Goal: Navigation & Orientation: Go to known website

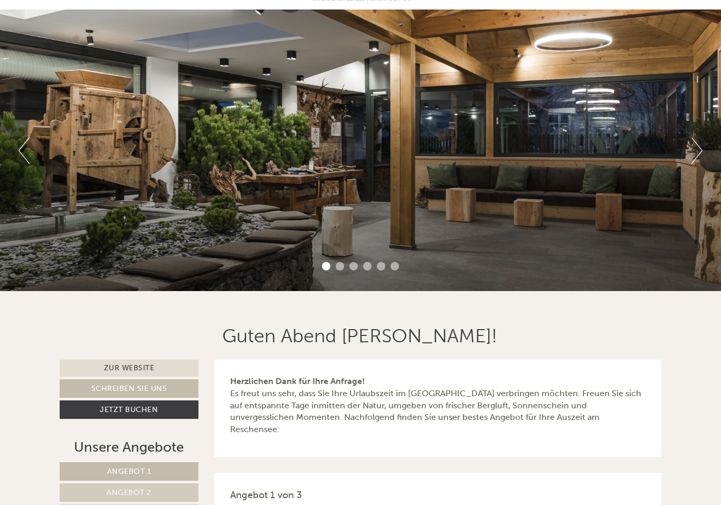
scroll to position [70, 0]
click at [687, 163] on div "Previous Next 1 2 3 4 5 6" at bounding box center [360, 149] width 721 height 281
click at [697, 157] on button "Next" at bounding box center [696, 150] width 11 height 26
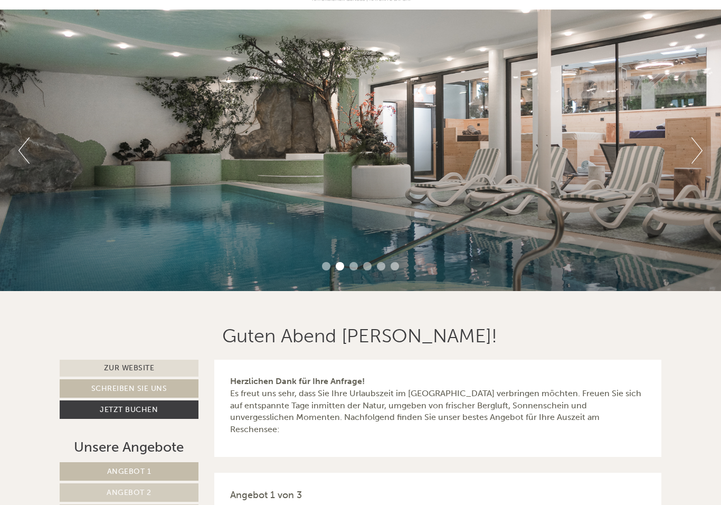
click at [699, 156] on button "Next" at bounding box center [696, 150] width 11 height 26
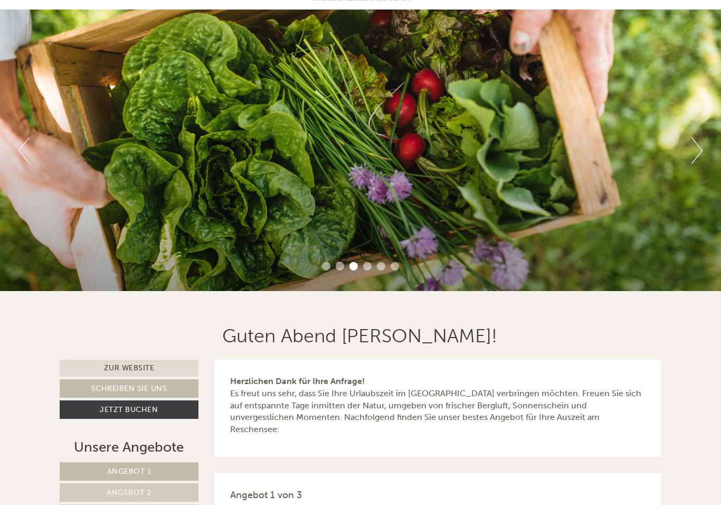
click at [693, 161] on button "Next" at bounding box center [696, 150] width 11 height 26
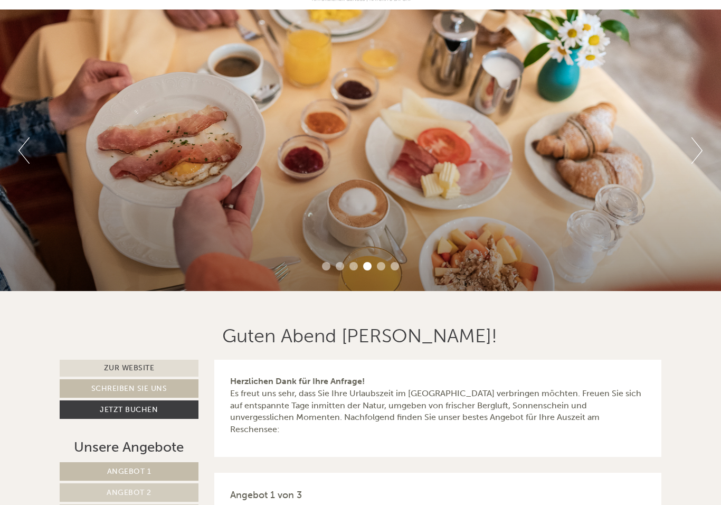
click at [697, 161] on button "Next" at bounding box center [696, 150] width 11 height 26
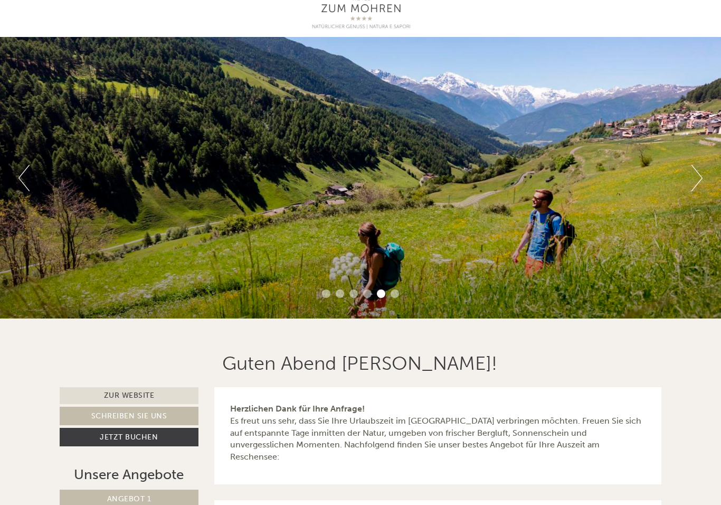
scroll to position [0, 0]
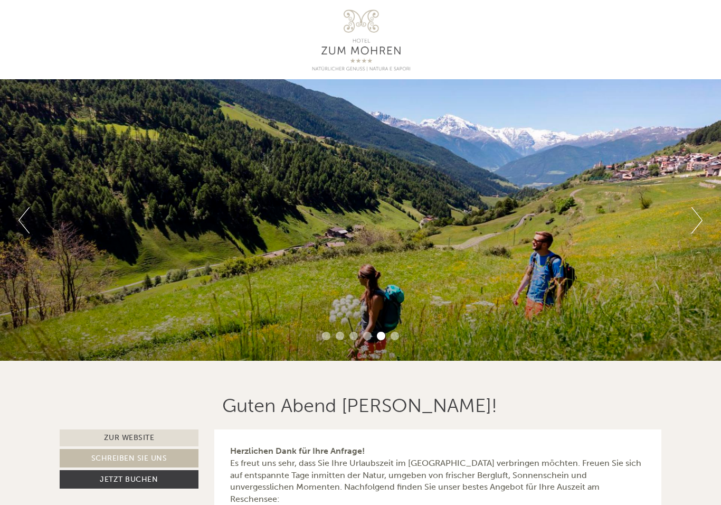
click at [695, 218] on button "Next" at bounding box center [696, 220] width 11 height 26
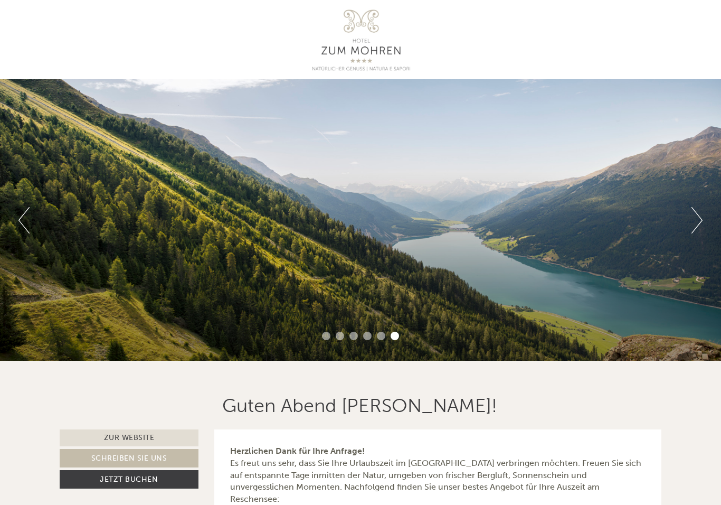
click at [701, 216] on button "Next" at bounding box center [696, 220] width 11 height 26
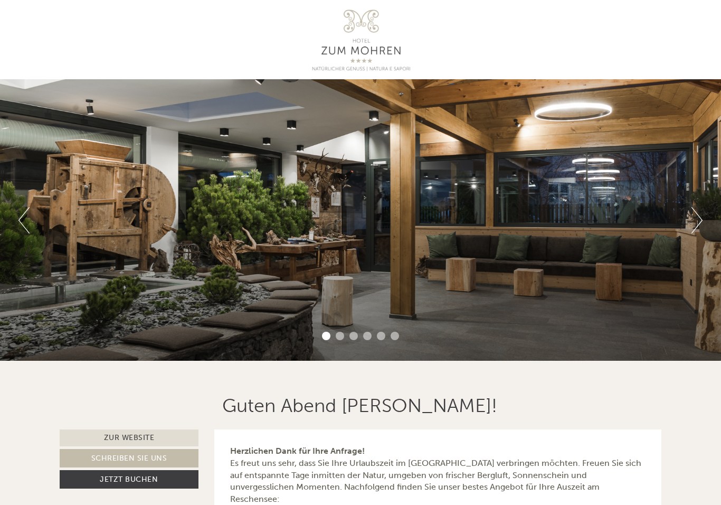
click at [697, 219] on button "Next" at bounding box center [696, 220] width 11 height 26
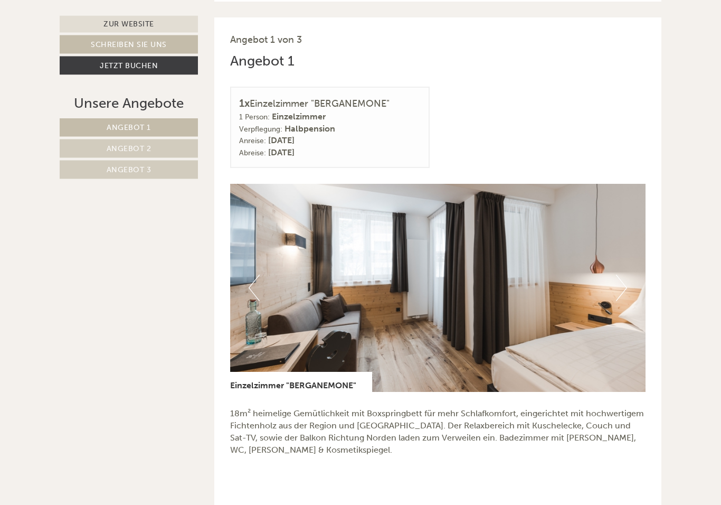
scroll to position [524, 0]
click at [624, 275] on button "Next" at bounding box center [621, 288] width 11 height 26
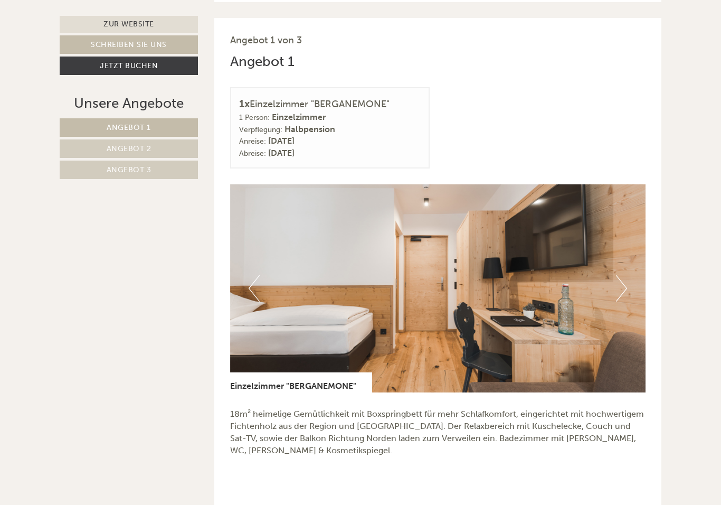
click at [621, 275] on button "Next" at bounding box center [621, 288] width 11 height 26
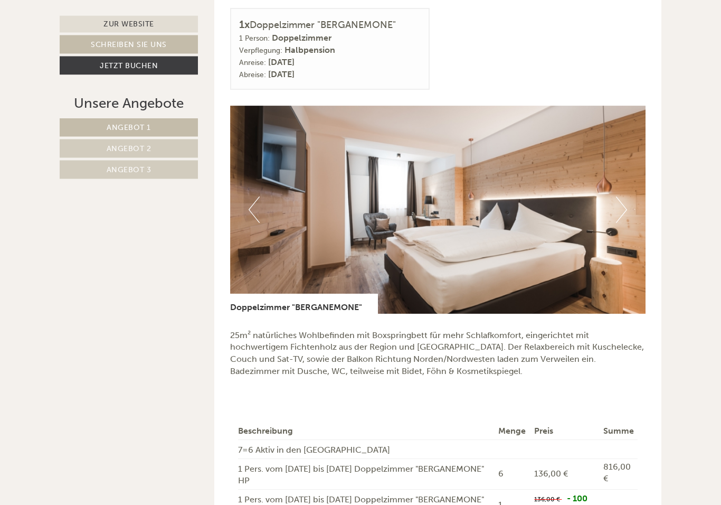
scroll to position [1337, 0]
click at [625, 196] on button "Next" at bounding box center [621, 209] width 11 height 26
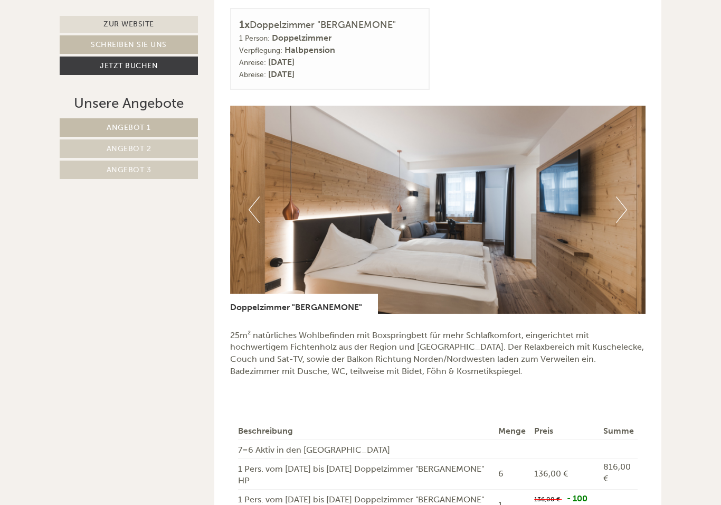
click at [631, 189] on img at bounding box center [438, 210] width 416 height 208
click at [621, 196] on button "Next" at bounding box center [621, 209] width 11 height 26
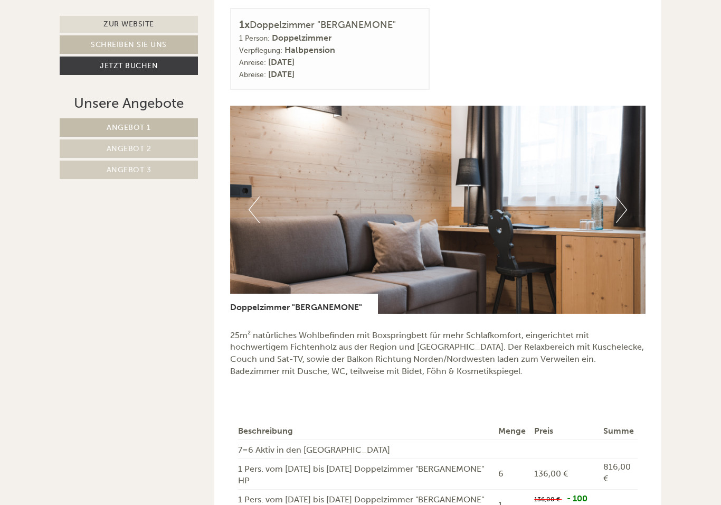
click at [639, 195] on img at bounding box center [438, 210] width 416 height 208
click at [620, 196] on button "Next" at bounding box center [621, 209] width 11 height 26
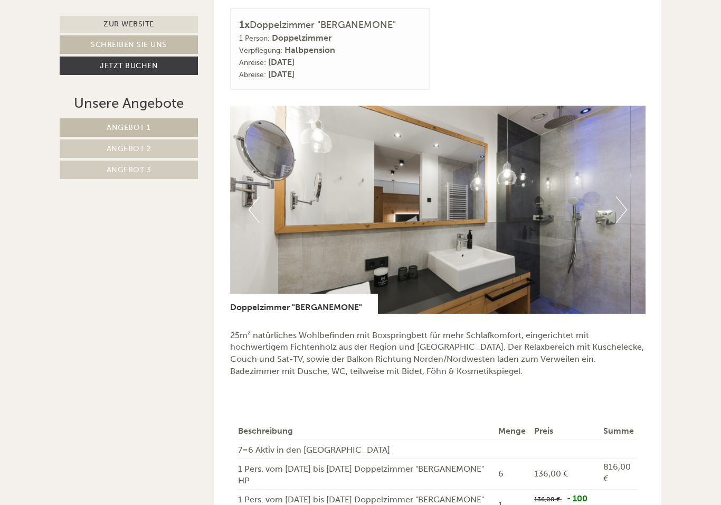
click at [630, 191] on img at bounding box center [438, 210] width 416 height 208
click at [616, 196] on button "Next" at bounding box center [621, 209] width 11 height 26
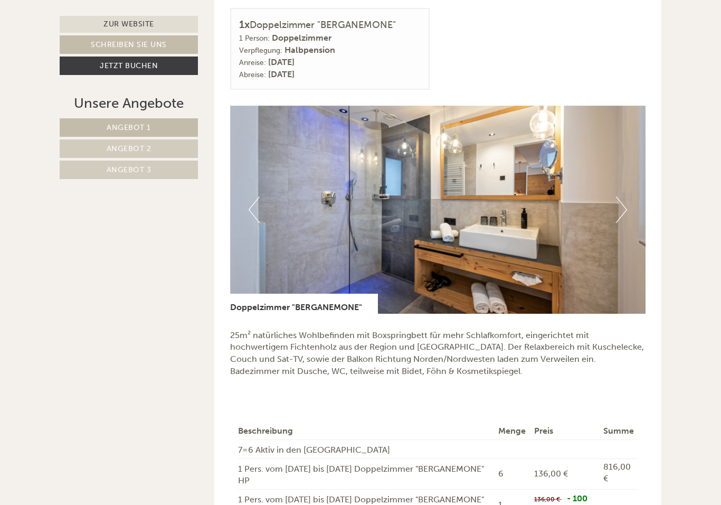
click at [622, 196] on button "Next" at bounding box center [621, 209] width 11 height 26
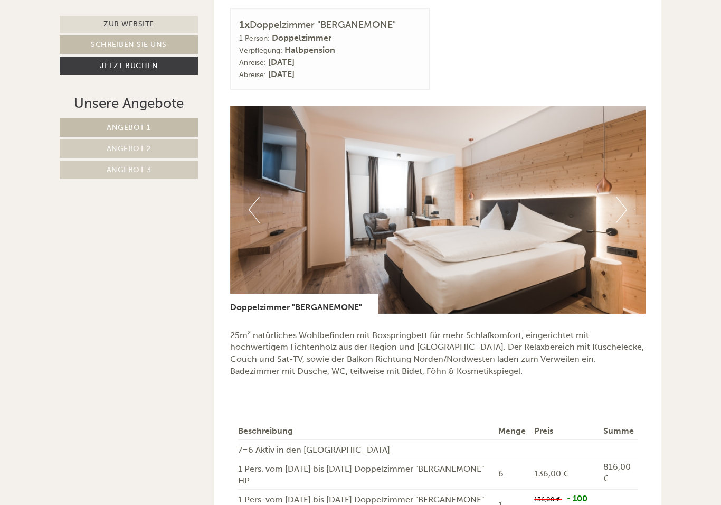
click at [621, 196] on button "Next" at bounding box center [621, 209] width 11 height 26
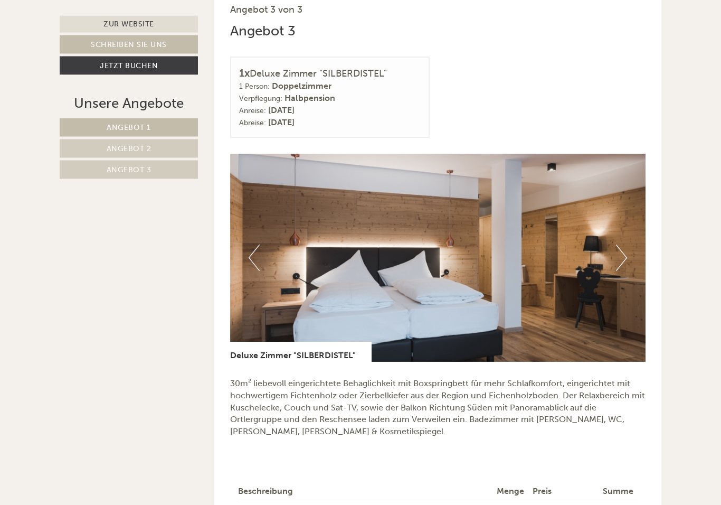
scroll to position [2048, 0]
click at [626, 244] on button "Next" at bounding box center [621, 257] width 11 height 26
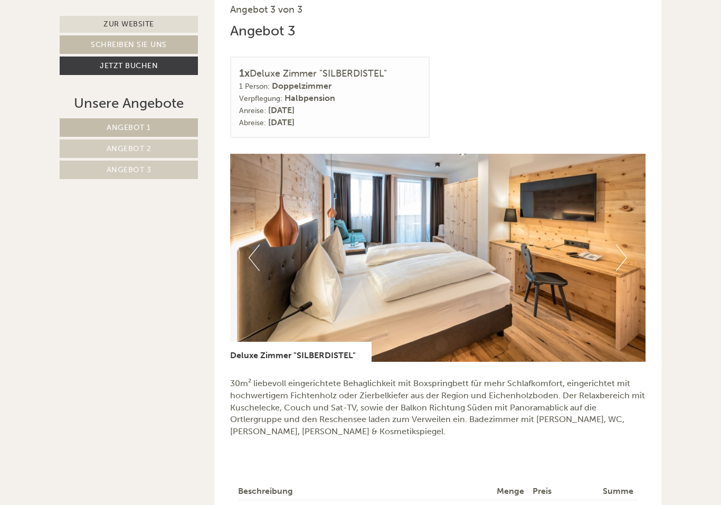
click at [627, 239] on img at bounding box center [438, 258] width 416 height 208
click at [623, 244] on button "Next" at bounding box center [621, 257] width 11 height 26
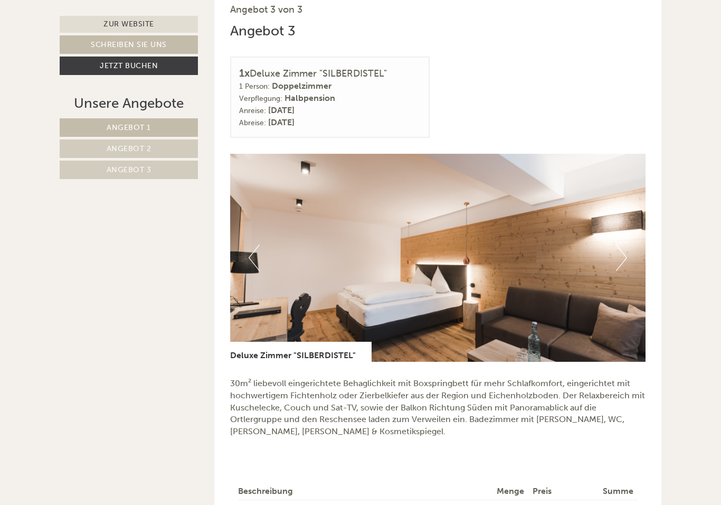
click at [625, 244] on button "Next" at bounding box center [621, 257] width 11 height 26
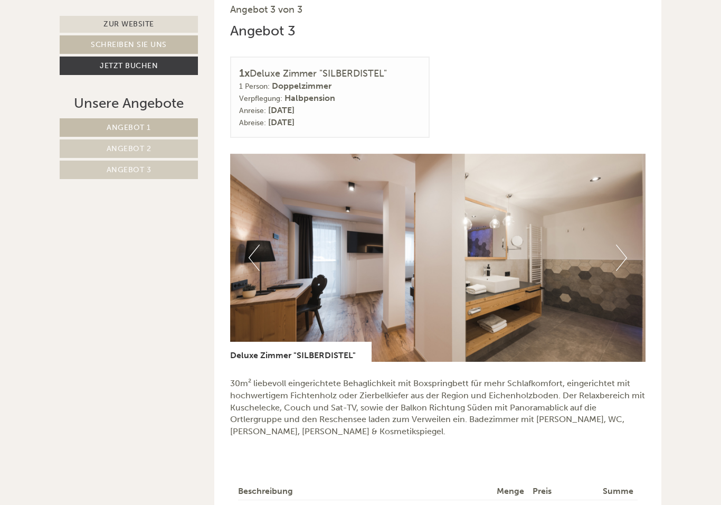
click at [621, 244] on button "Next" at bounding box center [621, 257] width 11 height 26
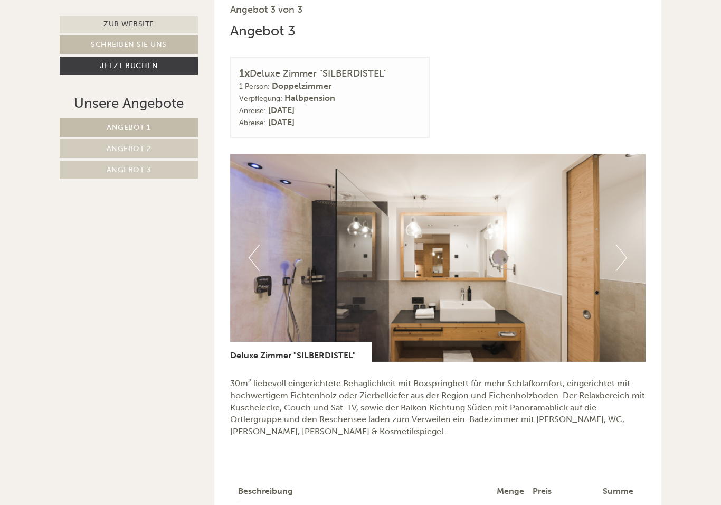
click at [628, 243] on img at bounding box center [438, 258] width 416 height 208
click at [629, 247] on img at bounding box center [438, 258] width 416 height 208
click at [621, 246] on button "Next" at bounding box center [621, 257] width 11 height 26
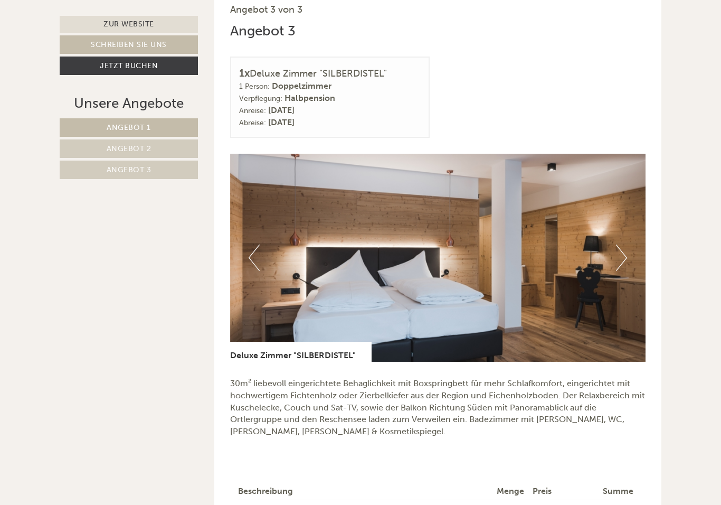
click at [622, 244] on button "Next" at bounding box center [621, 257] width 11 height 26
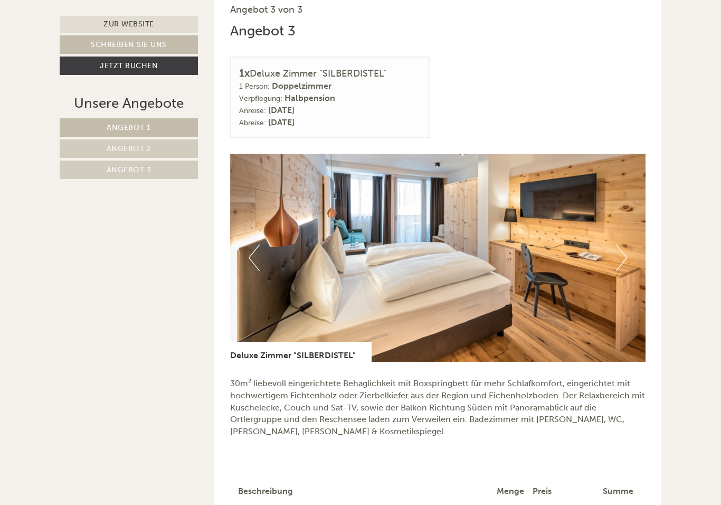
click at [616, 250] on button "Next" at bounding box center [621, 257] width 11 height 26
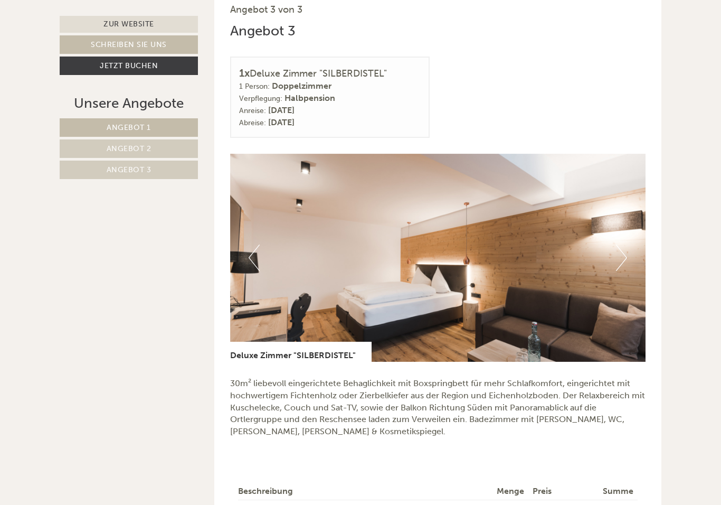
click at [624, 248] on button "Next" at bounding box center [621, 257] width 11 height 26
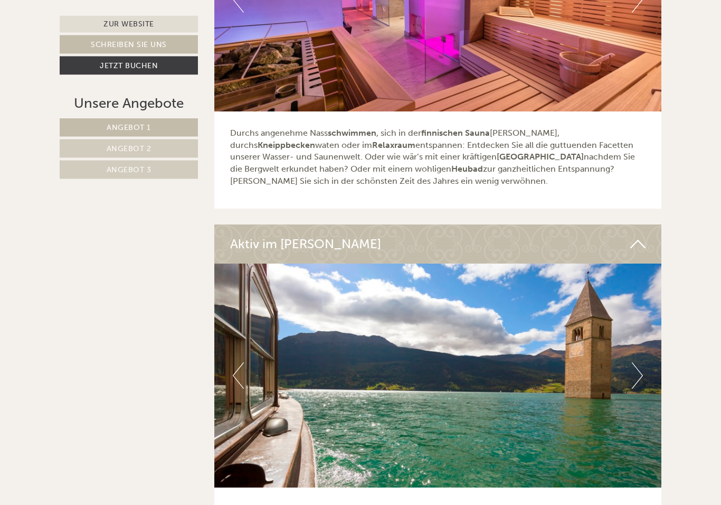
scroll to position [3745, 0]
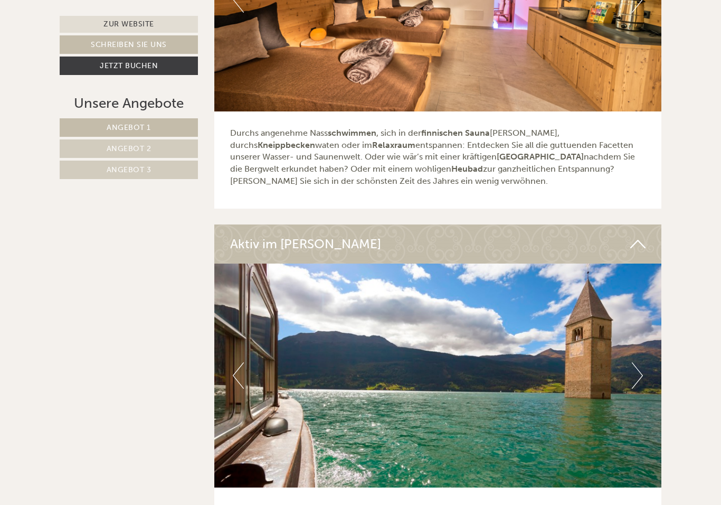
click at [636, 362] on button "Next" at bounding box center [637, 375] width 11 height 26
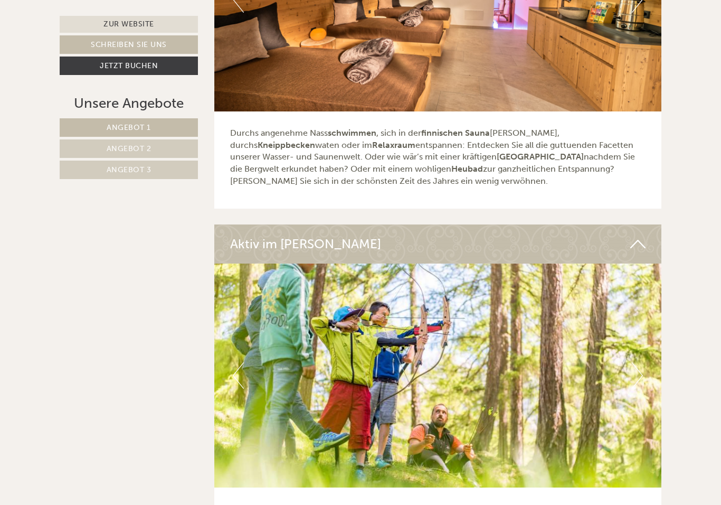
click at [644, 303] on img at bounding box center [438, 375] width 448 height 224
click at [633, 362] on button "Next" at bounding box center [637, 375] width 11 height 26
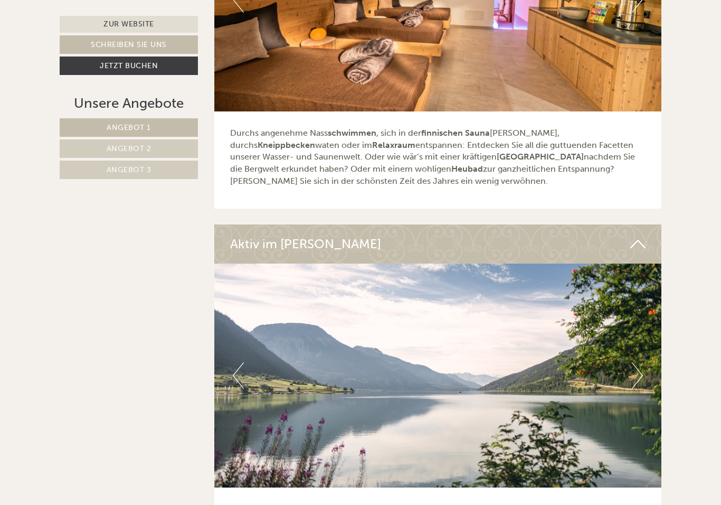
click at [626, 319] on img at bounding box center [438, 375] width 448 height 224
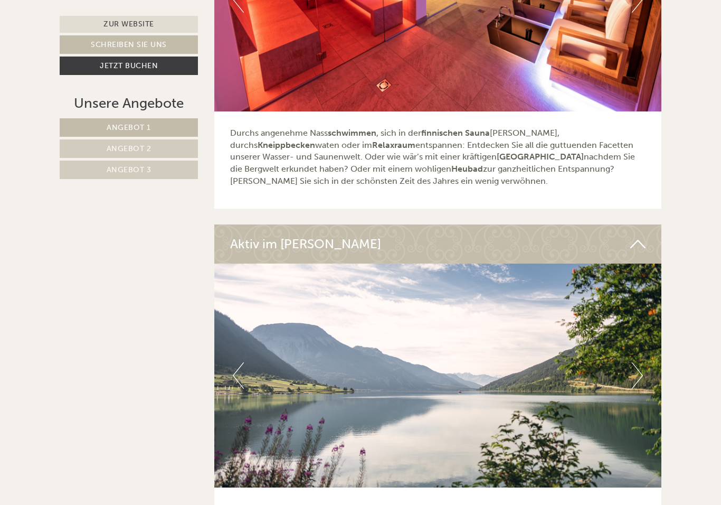
click at [637, 362] on button "Next" at bounding box center [637, 375] width 11 height 26
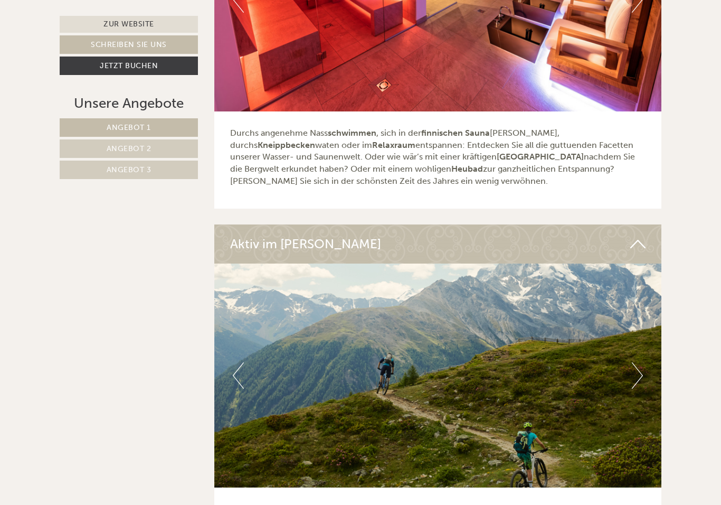
click at [638, 362] on button "Next" at bounding box center [637, 375] width 11 height 26
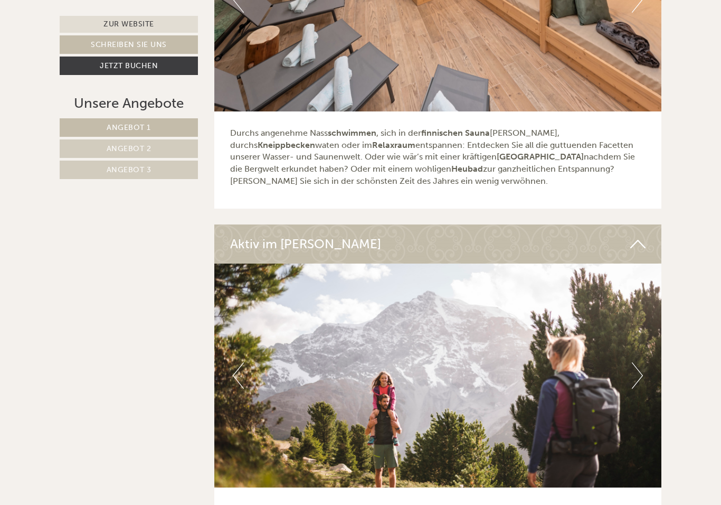
click at [641, 362] on button "Next" at bounding box center [637, 375] width 11 height 26
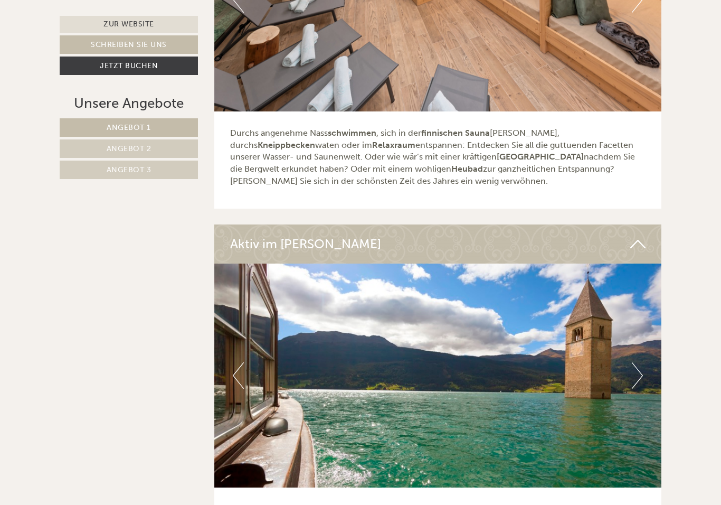
click at [641, 362] on button "Next" at bounding box center [637, 375] width 11 height 26
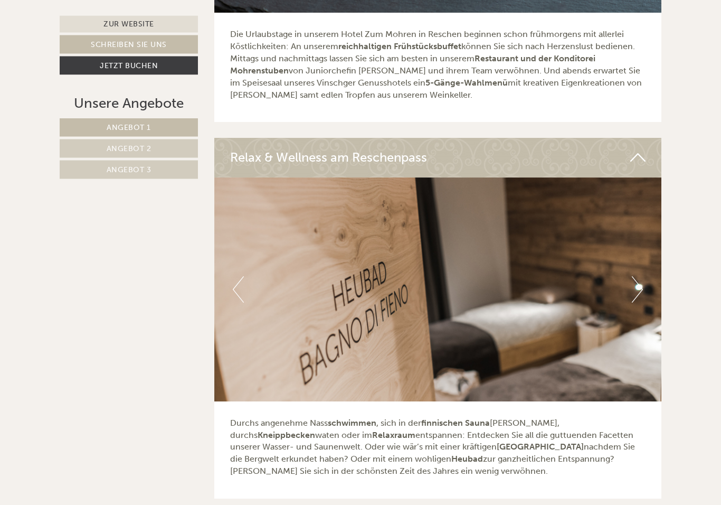
click at [635, 277] on button "Next" at bounding box center [637, 290] width 11 height 26
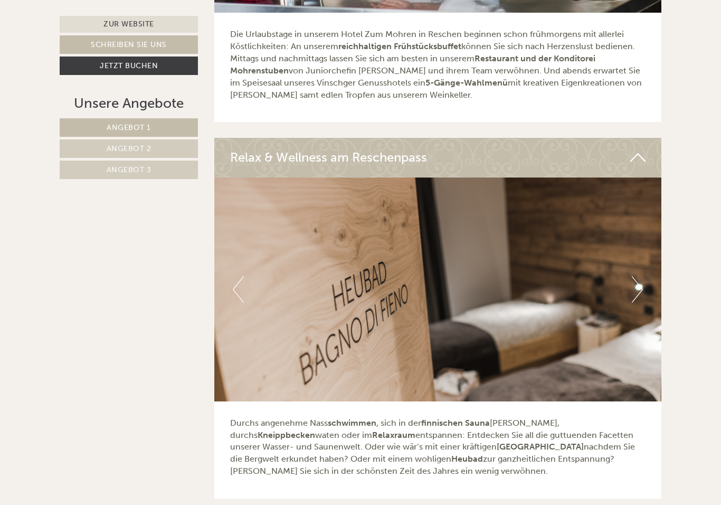
click at [640, 276] on button "Next" at bounding box center [637, 289] width 11 height 26
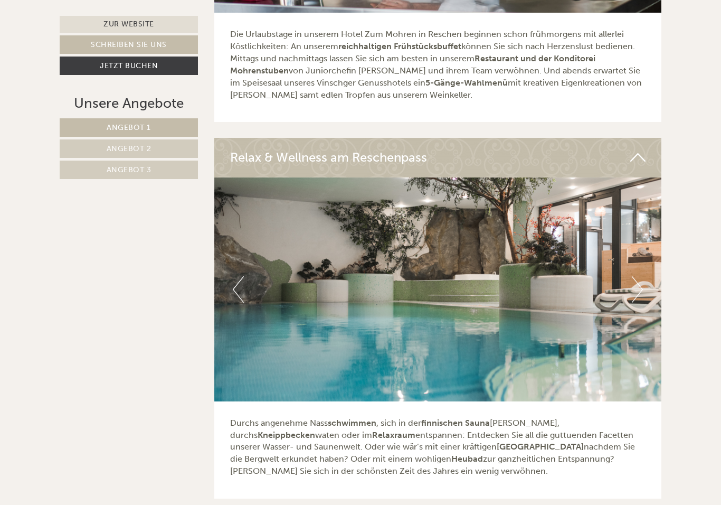
click at [636, 276] on button "Next" at bounding box center [637, 289] width 11 height 26
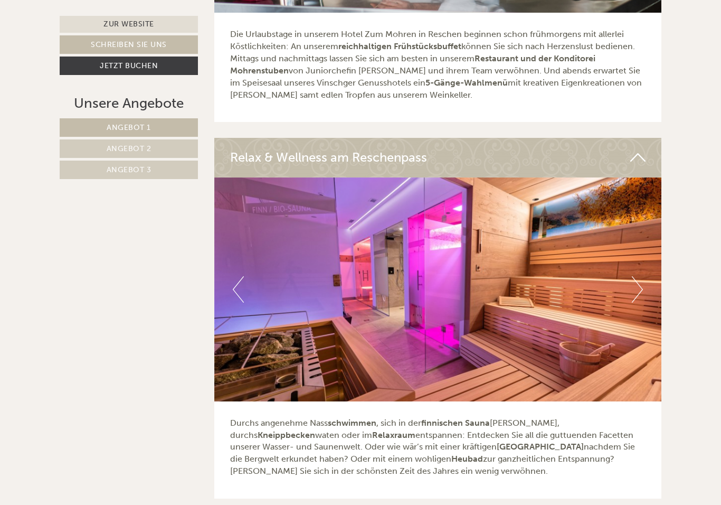
click at [635, 276] on button "Next" at bounding box center [637, 289] width 11 height 26
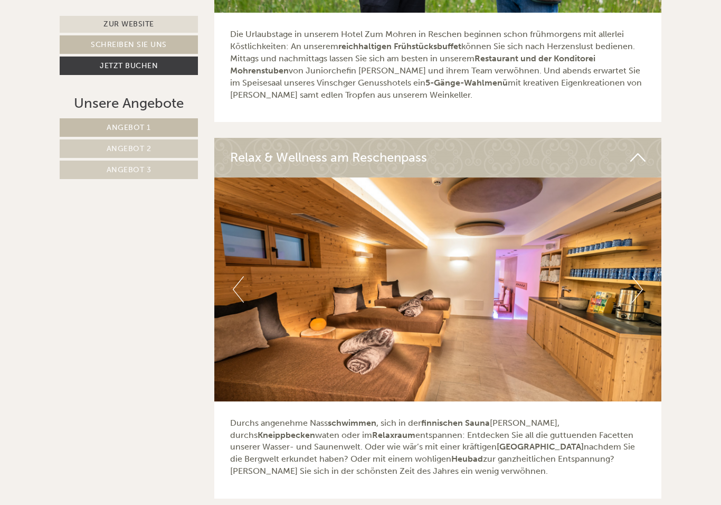
click at [636, 276] on button "Next" at bounding box center [637, 289] width 11 height 26
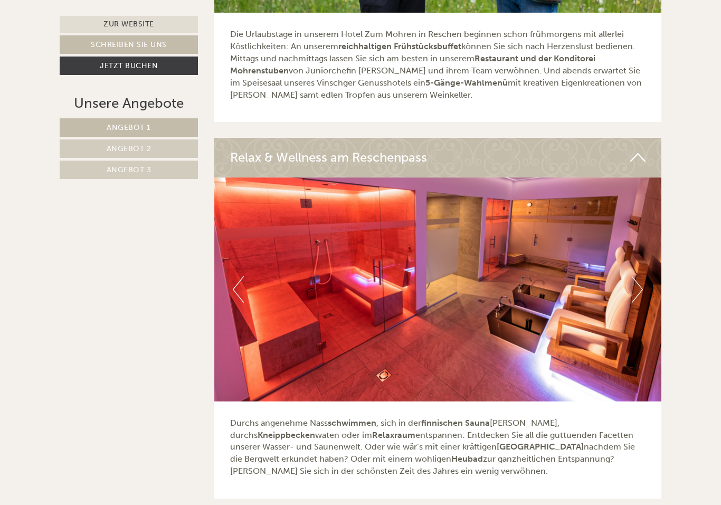
click at [643, 236] on img at bounding box center [438, 289] width 448 height 224
click at [639, 276] on button "Next" at bounding box center [637, 289] width 11 height 26
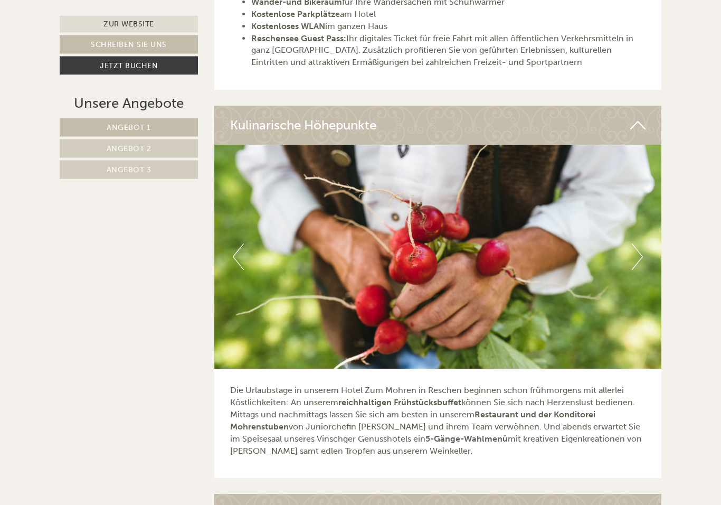
scroll to position [3100, 0]
click at [639, 243] on button "Next" at bounding box center [637, 256] width 11 height 26
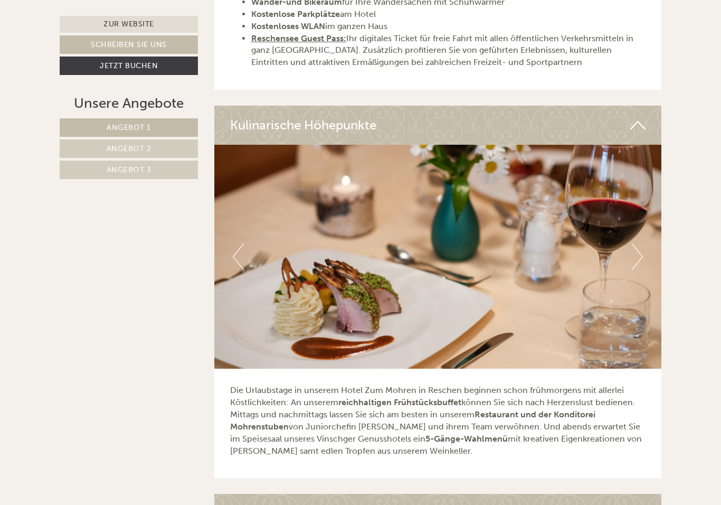
click at [636, 243] on button "Next" at bounding box center [637, 256] width 11 height 26
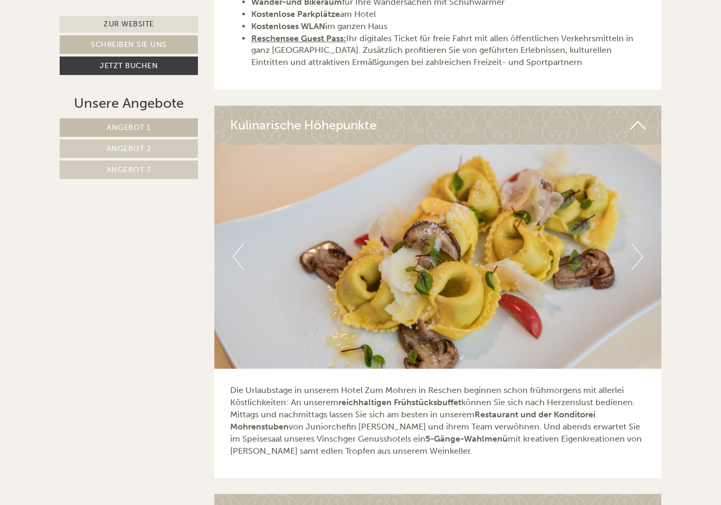
click at [639, 243] on button "Next" at bounding box center [637, 256] width 11 height 26
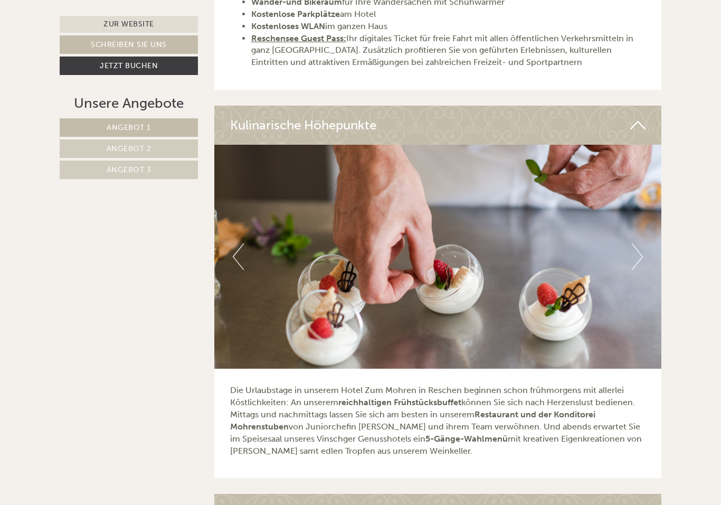
click at [640, 243] on button "Next" at bounding box center [637, 256] width 11 height 26
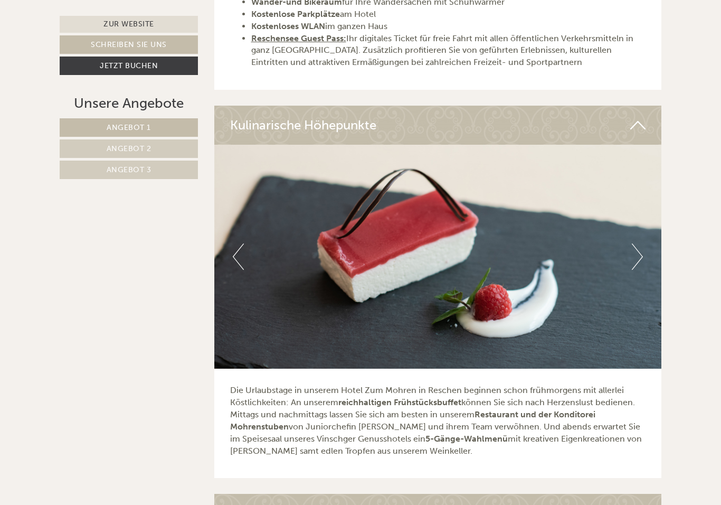
click at [643, 212] on img at bounding box center [438, 257] width 448 height 224
click at [633, 243] on button "Next" at bounding box center [637, 256] width 11 height 26
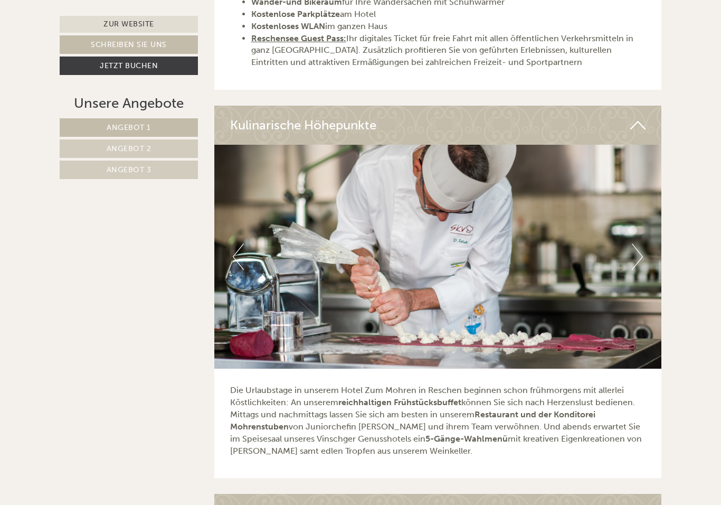
click at [636, 243] on button "Next" at bounding box center [637, 256] width 11 height 26
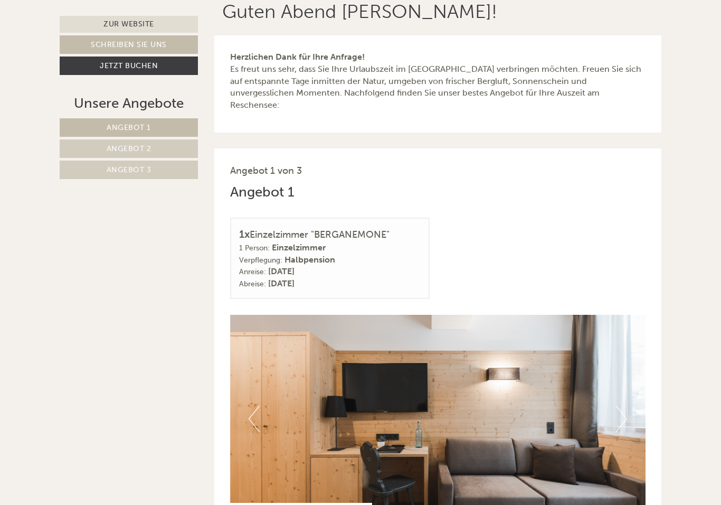
scroll to position [0, 0]
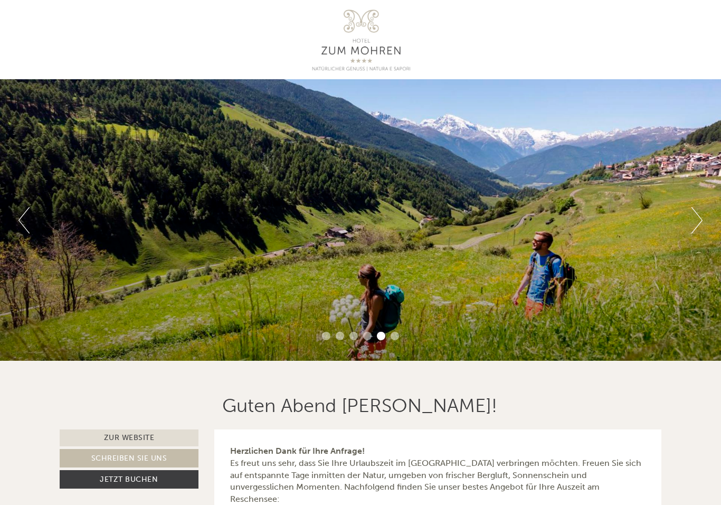
click at [144, 439] on link "Zur Website" at bounding box center [129, 437] width 139 height 17
